Goal: Find contact information: Find contact information

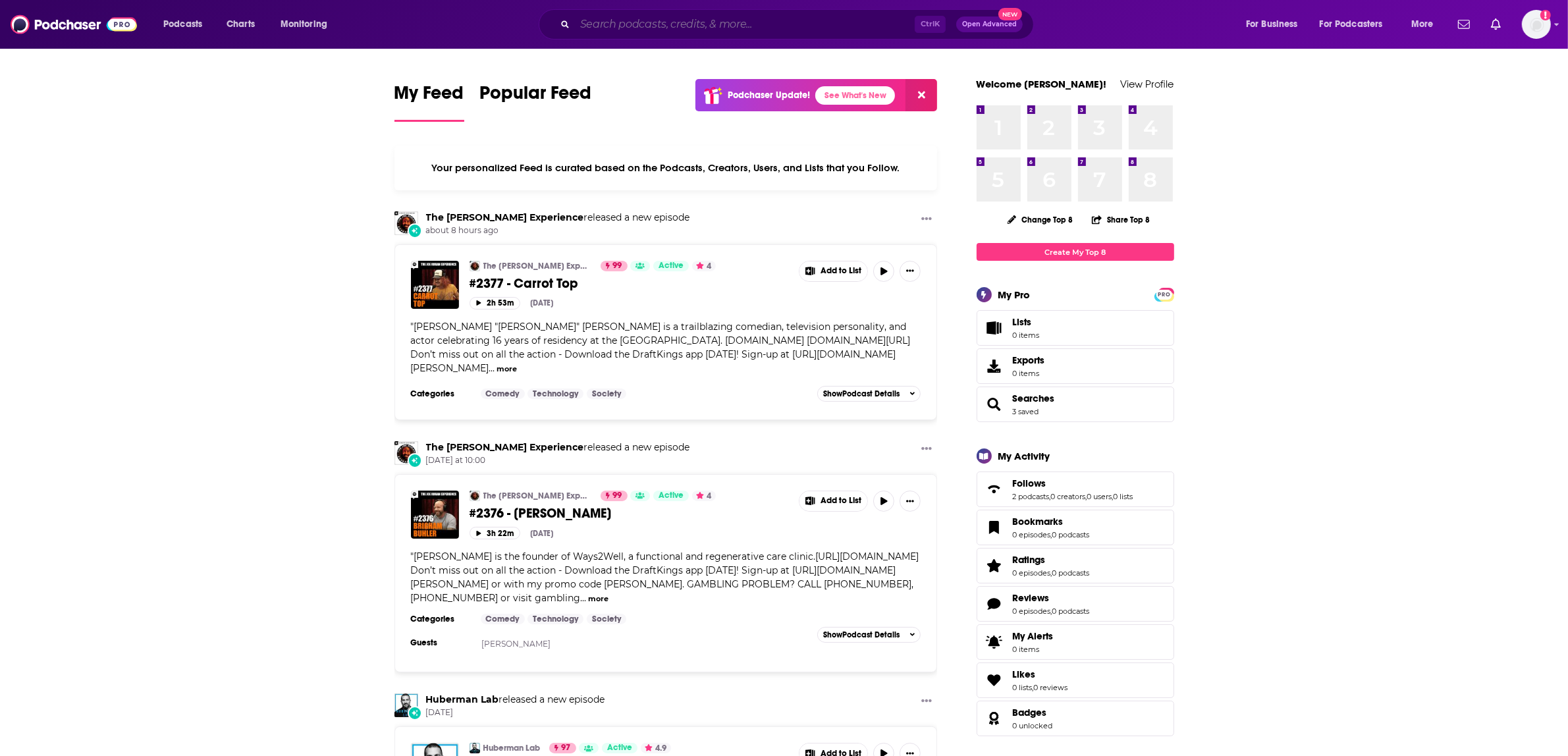
click at [652, 25] on input "Search podcasts, credits, & more..." at bounding box center [744, 24] width 340 height 21
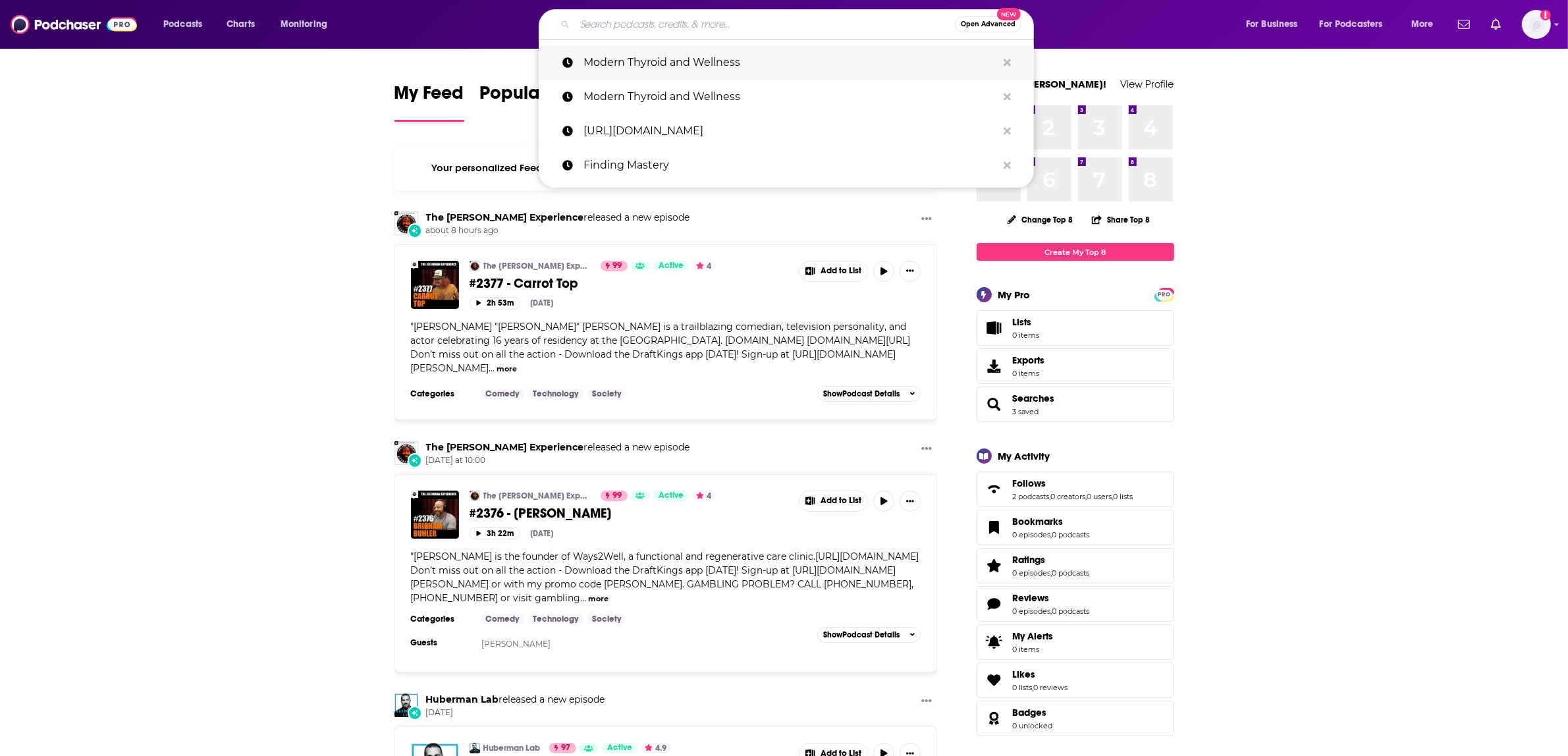
paste input "The Beyond [DATE] Podcast with [PERSON_NAME]"
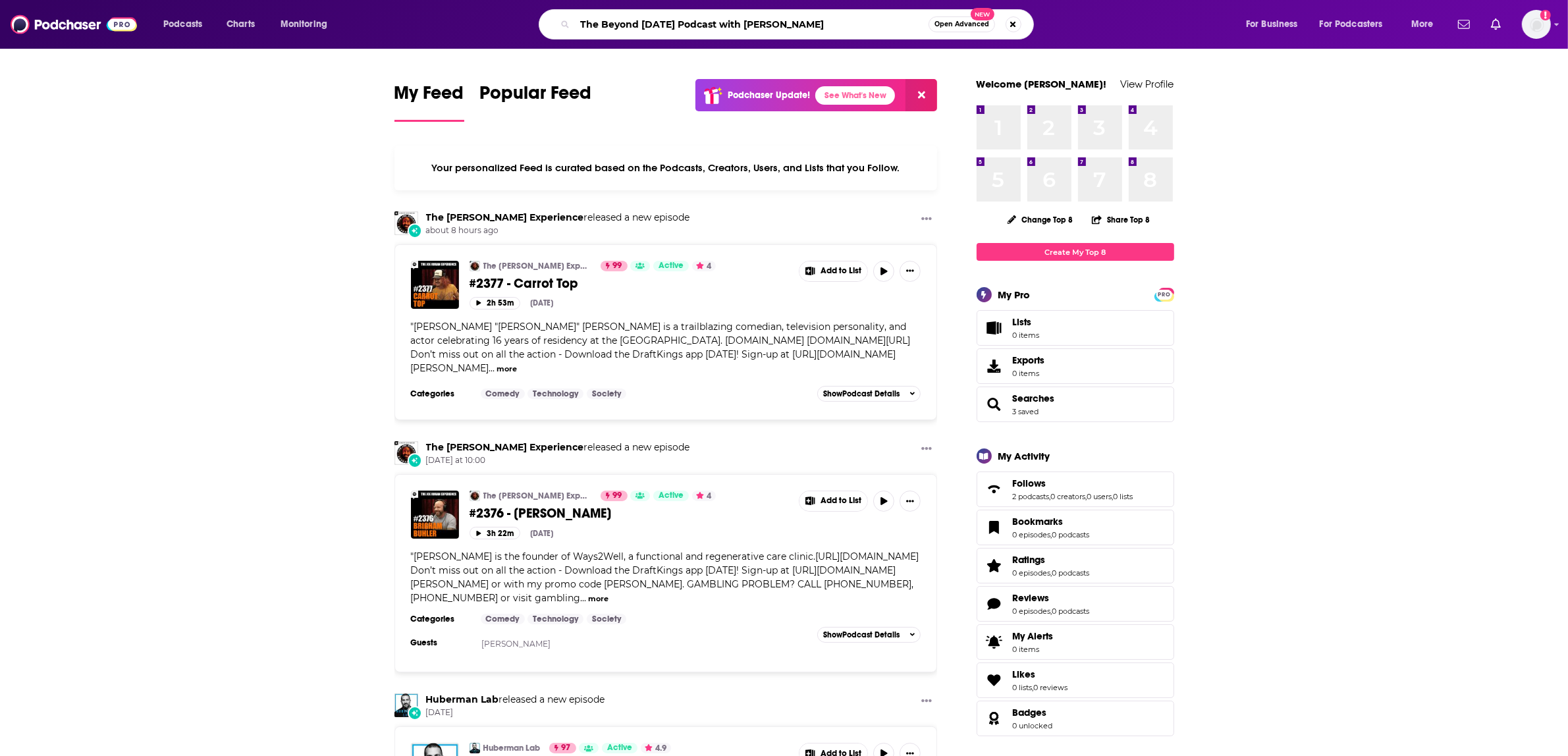
type input "The Beyond [DATE] Podcast with [PERSON_NAME]"
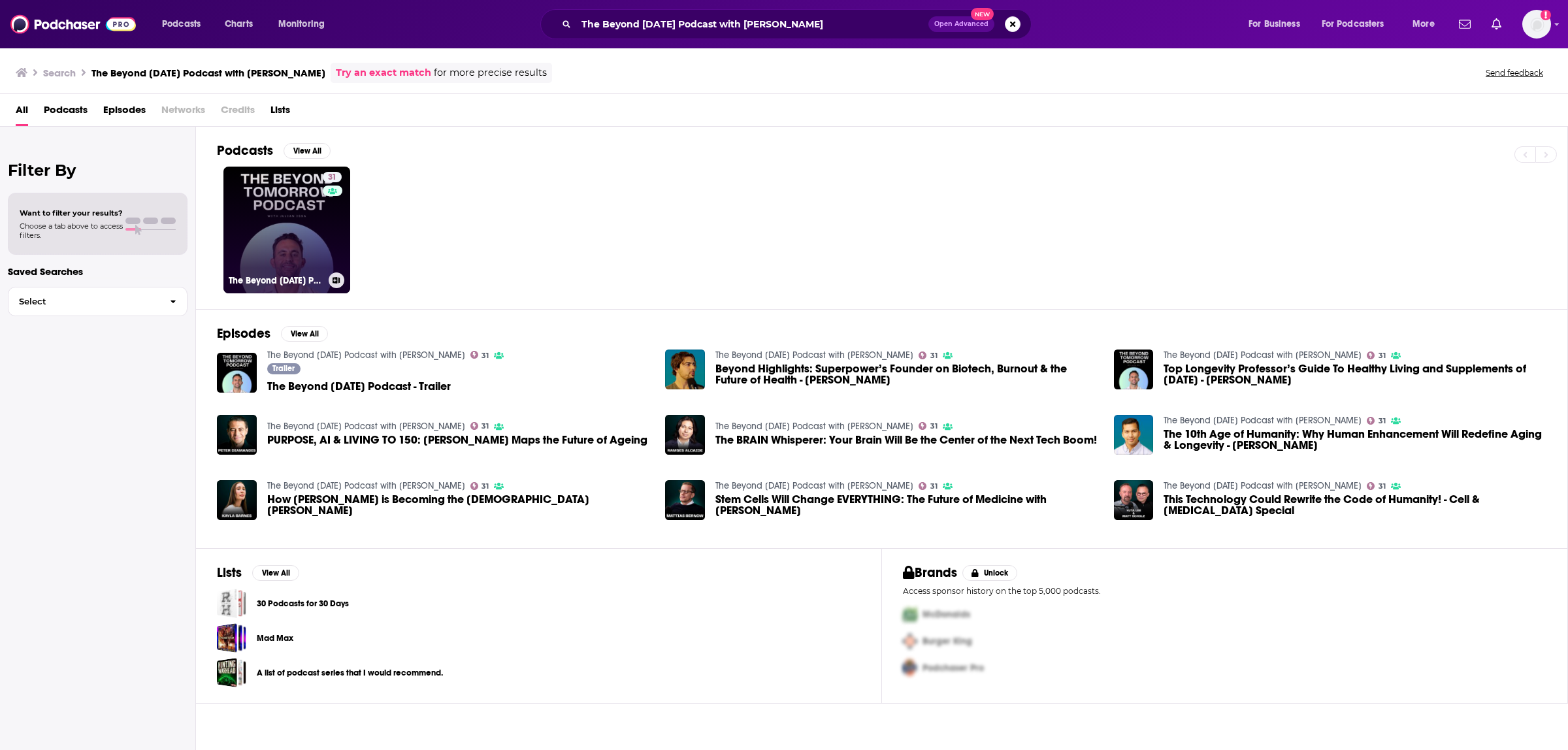
click at [292, 265] on link "31 The Beyond [DATE] Podcast with [PERSON_NAME]" at bounding box center [286, 230] width 127 height 127
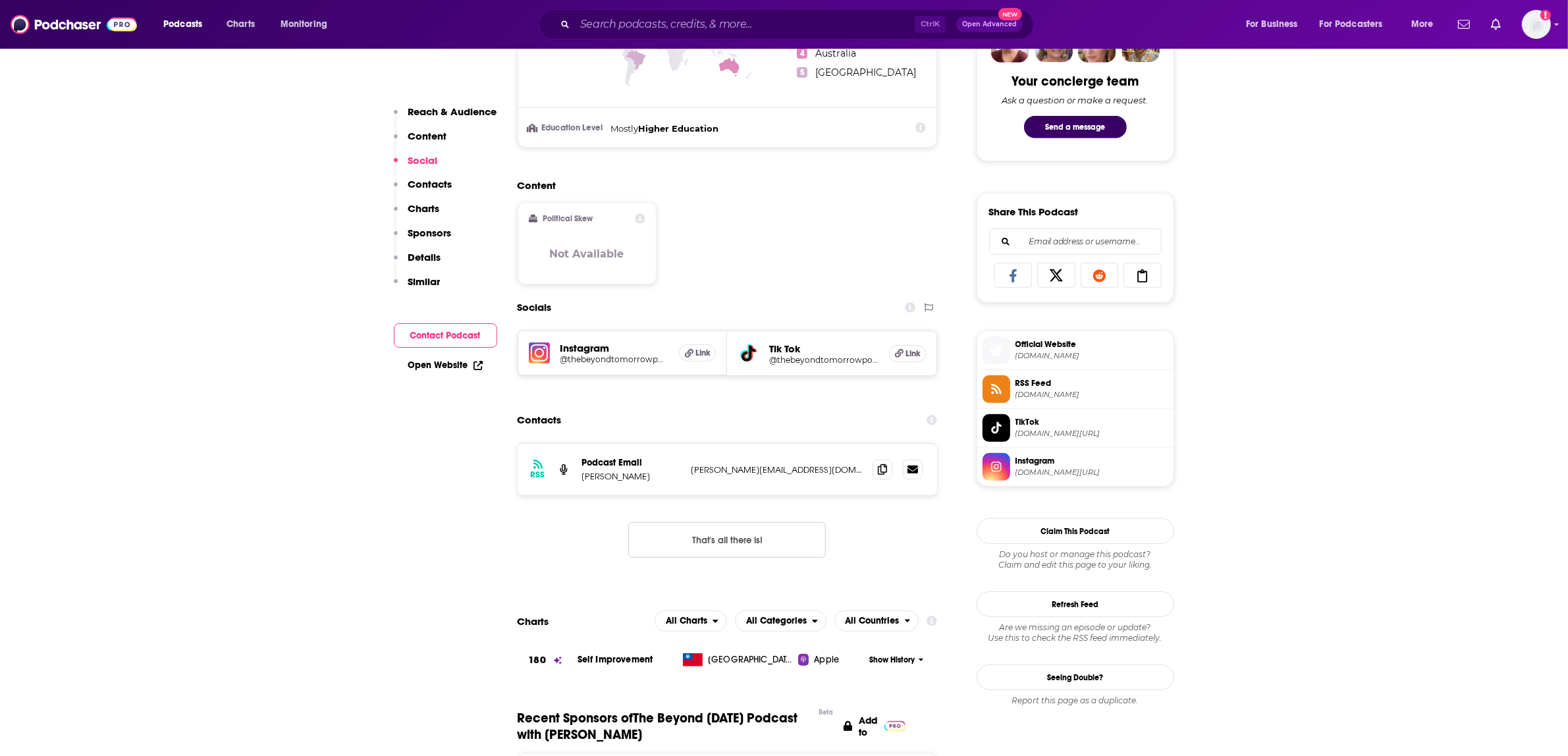
scroll to position [741, 0]
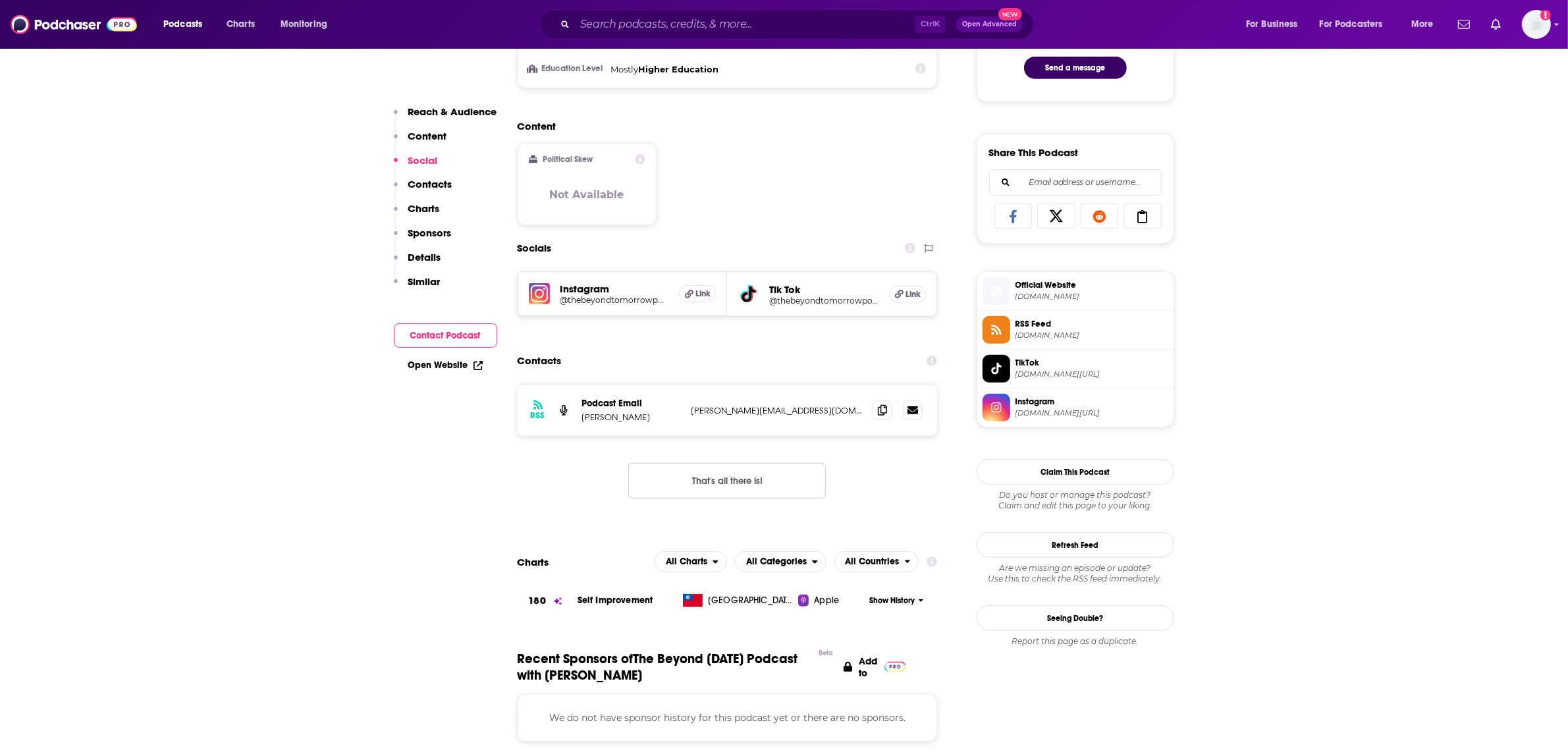
click at [616, 308] on div "Instagram @thebeyondtomorrowpodcast Link" at bounding box center [623, 294] width 210 height 44
click at [616, 297] on div at bounding box center [615, 295] width 11 height 11
click at [616, 299] on h5 "@thebeyondtomorrowpodcast" at bounding box center [615, 299] width 109 height 10
